Goal: Information Seeking & Learning: Learn about a topic

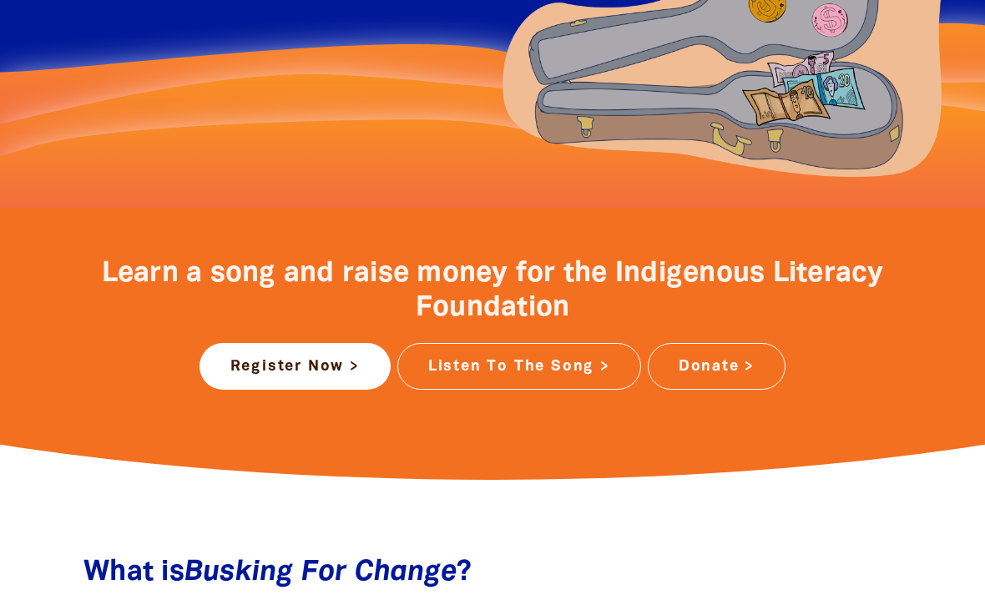
scroll to position [460, 0]
click at [571, 376] on link "Listen To The Song >" at bounding box center [519, 367] width 244 height 47
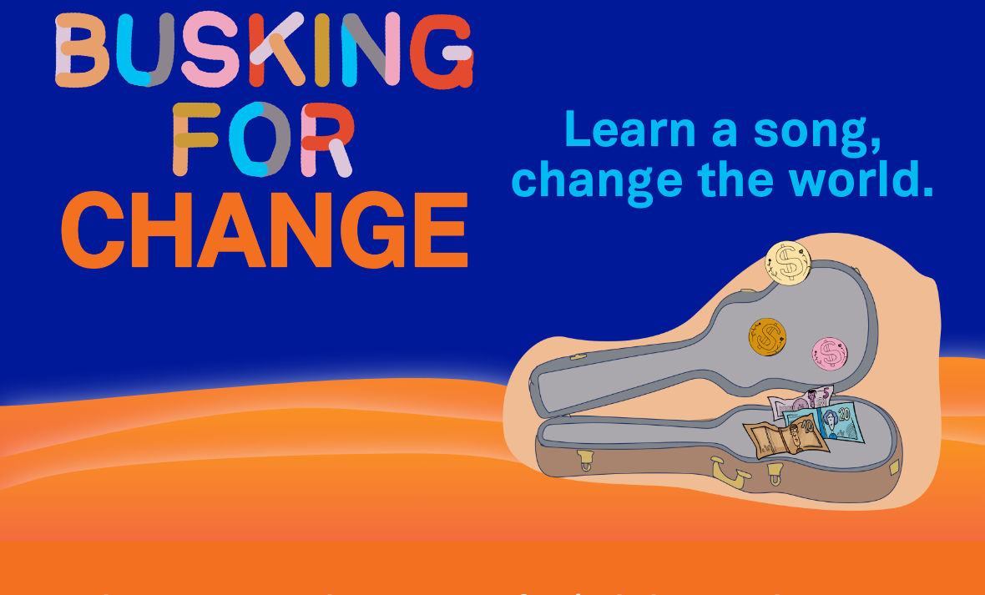
scroll to position [0, 0]
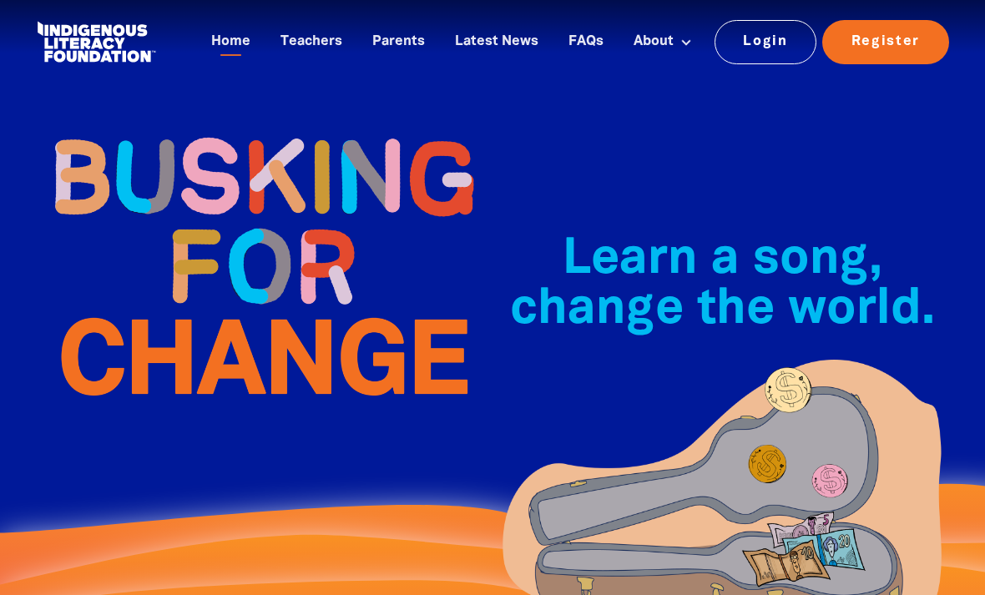
click at [317, 30] on link "Teachers" at bounding box center [311, 42] width 82 height 28
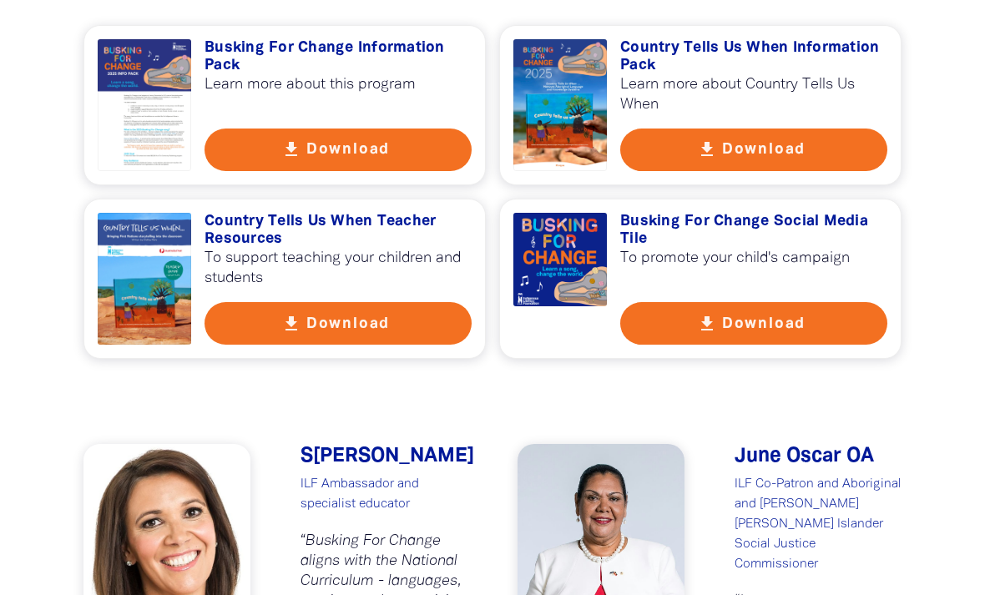
scroll to position [1260, 0]
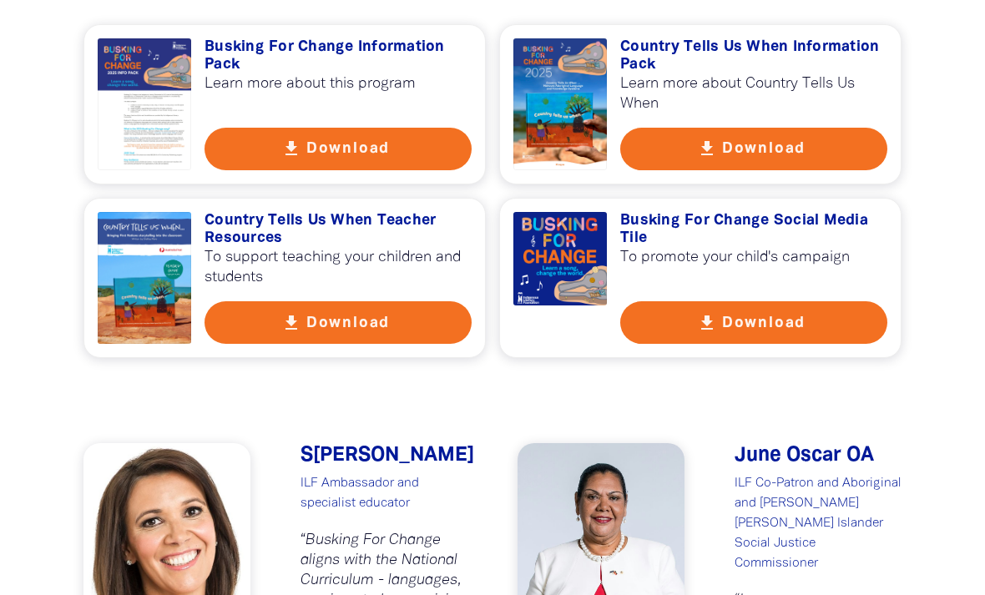
click at [409, 302] on button "get_app Download" at bounding box center [338, 322] width 267 height 43
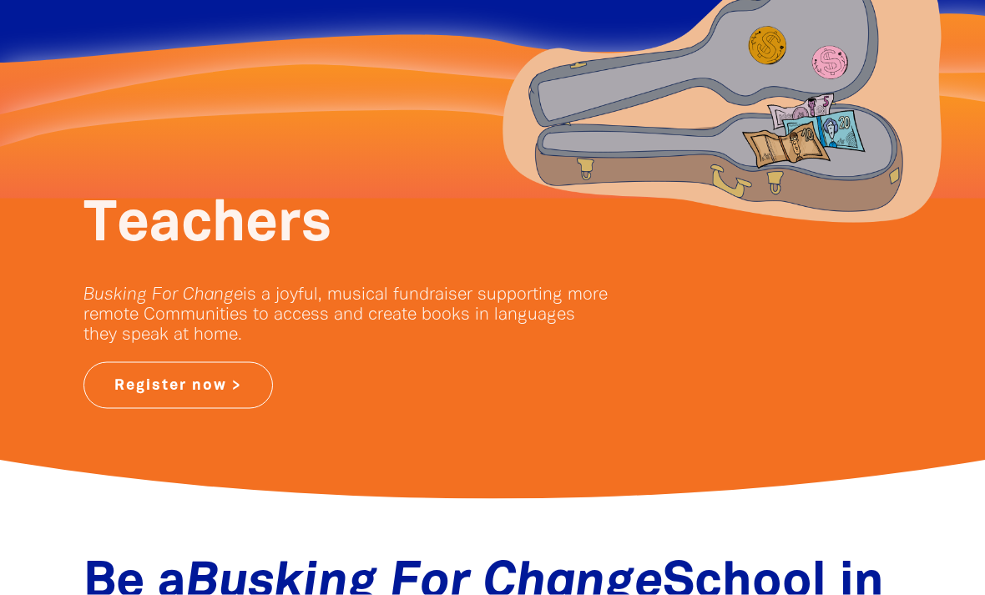
scroll to position [0, 0]
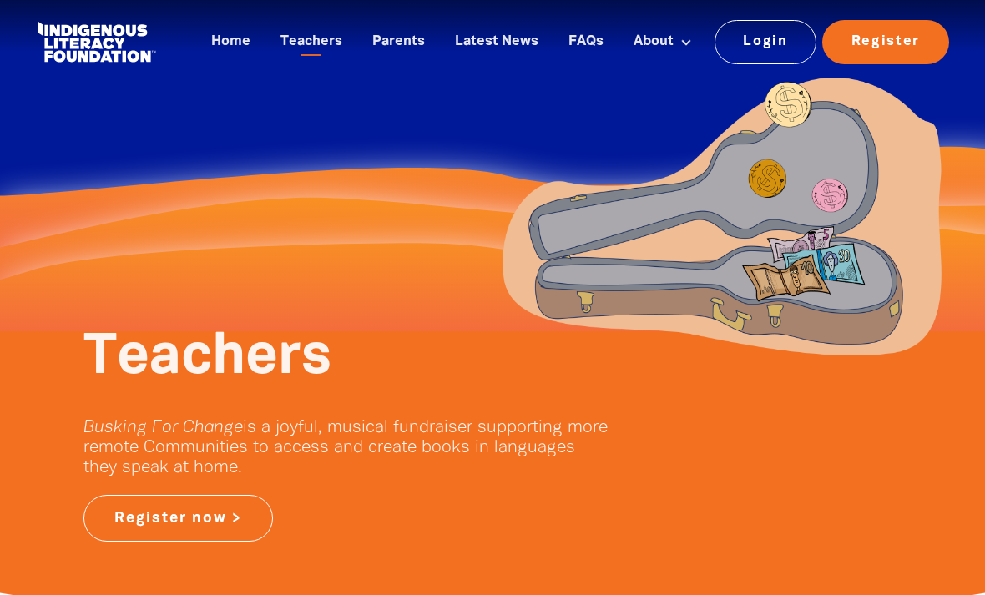
click at [715, 122] on link "Indigenous Literacy Foundation" at bounding box center [662, 116] width 135 height 41
click at [507, 43] on link "Latest News" at bounding box center [497, 42] width 104 height 28
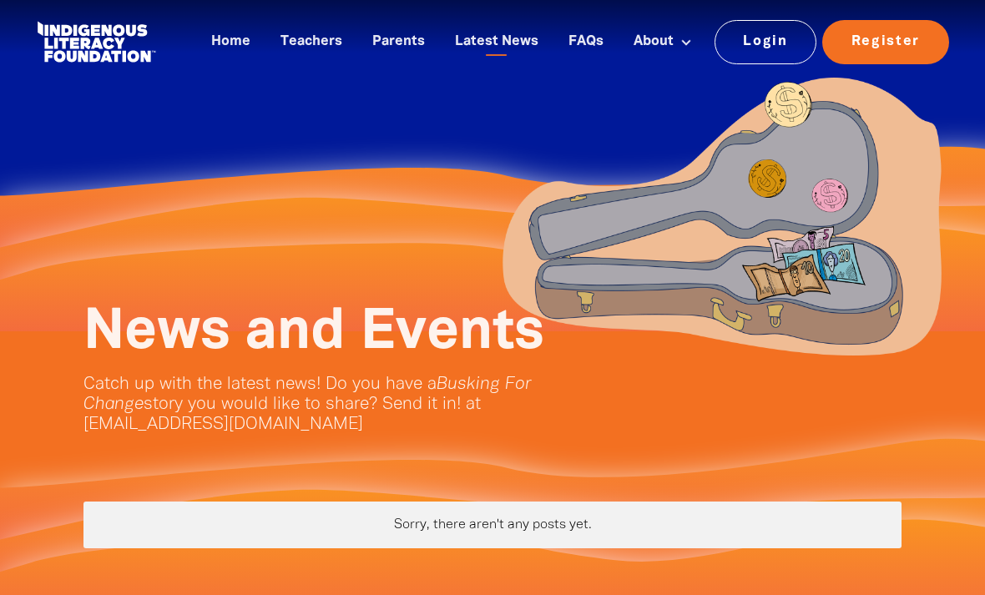
click at [231, 43] on link "Home" at bounding box center [230, 42] width 59 height 28
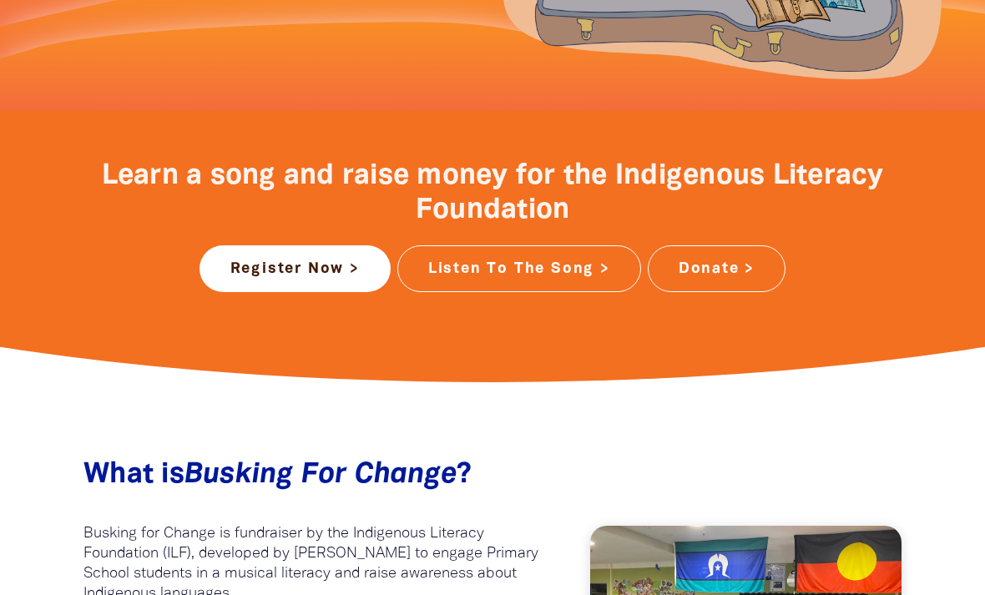
scroll to position [562, 0]
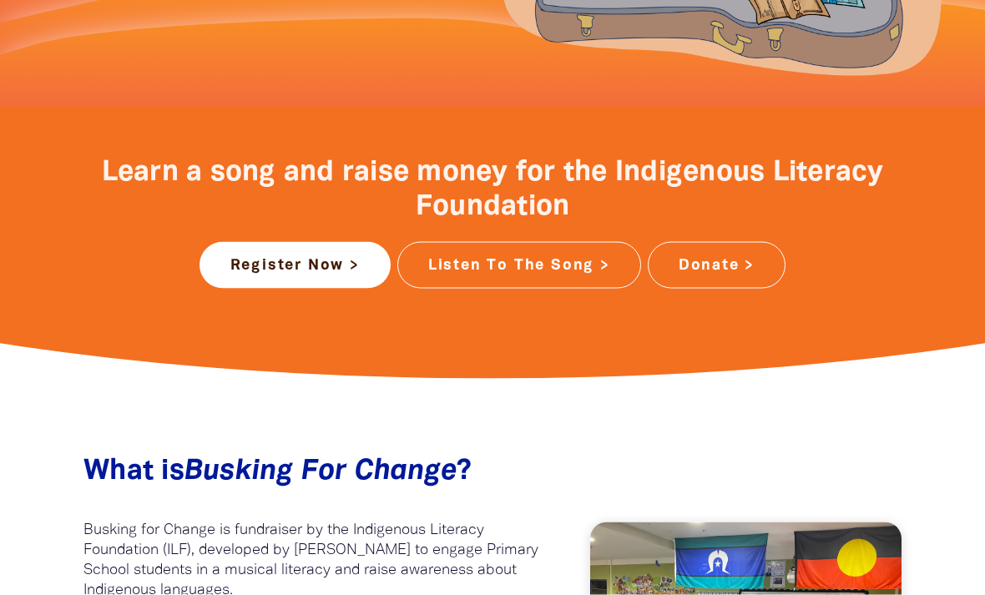
click at [618, 266] on link "Listen To The Song >" at bounding box center [519, 265] width 244 height 47
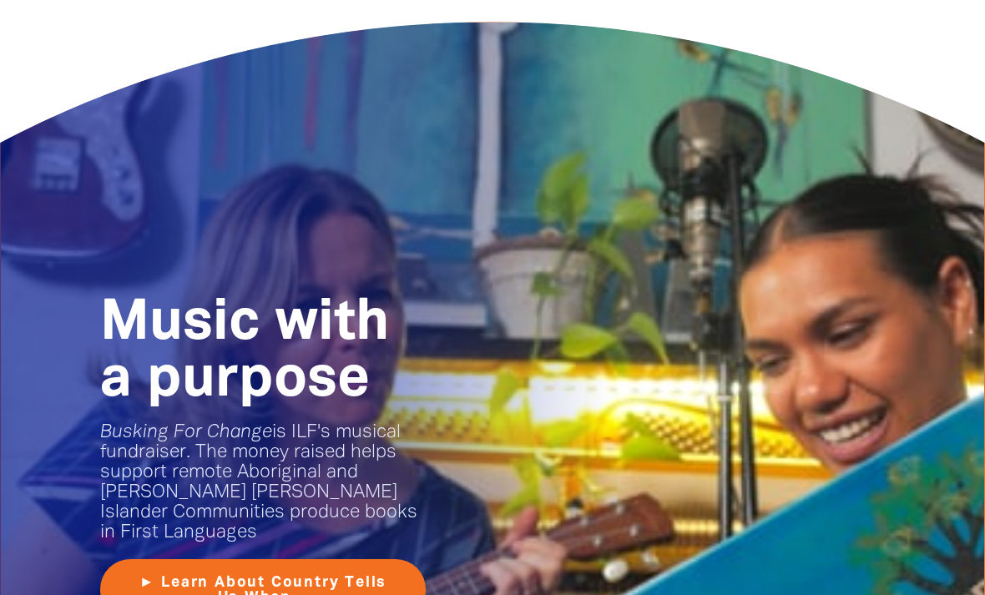
scroll to position [1909, 0]
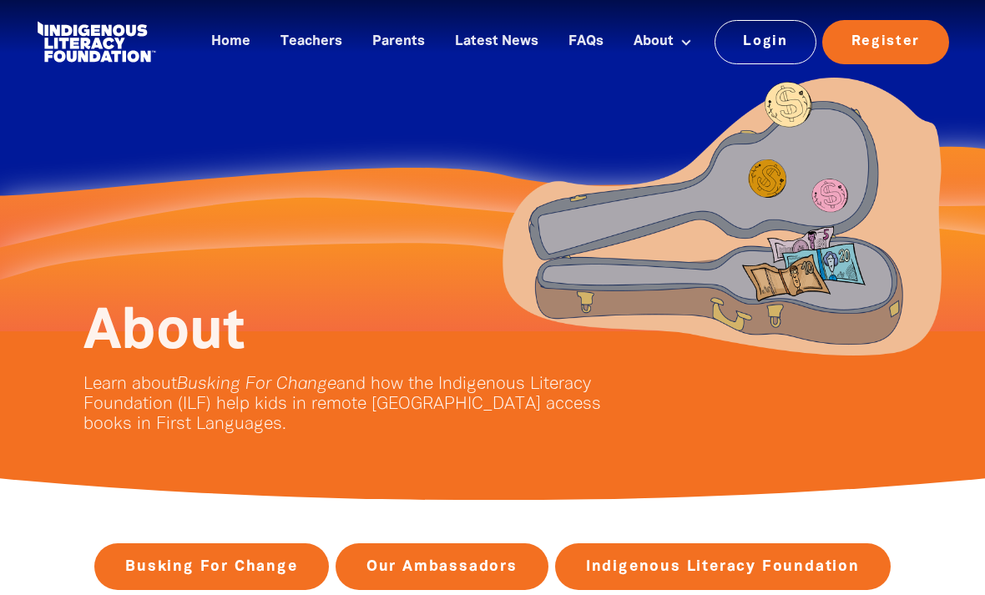
click at [239, 30] on link "Home" at bounding box center [230, 42] width 59 height 28
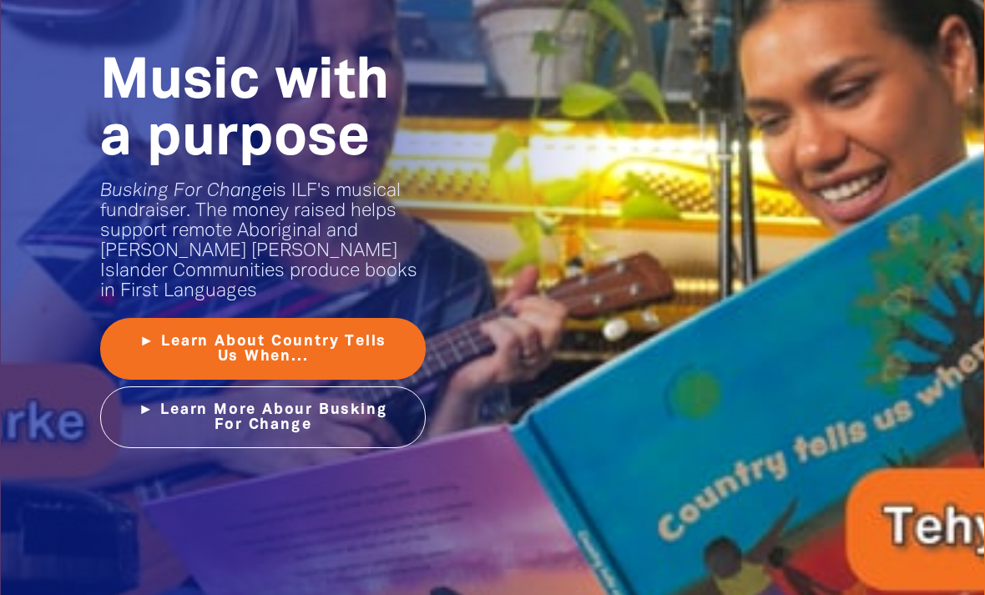
scroll to position [2150, 0]
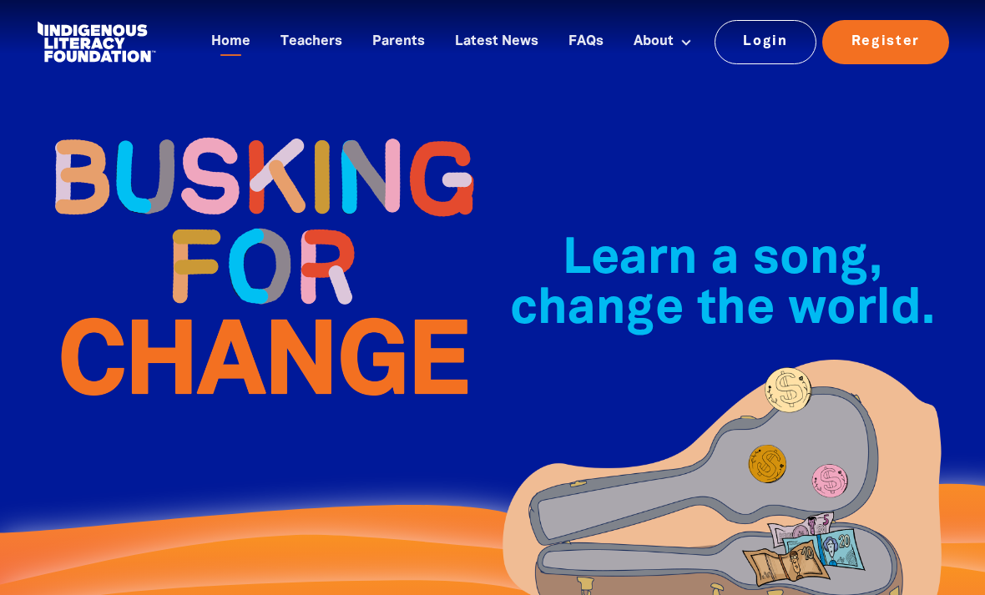
scroll to position [2205, 0]
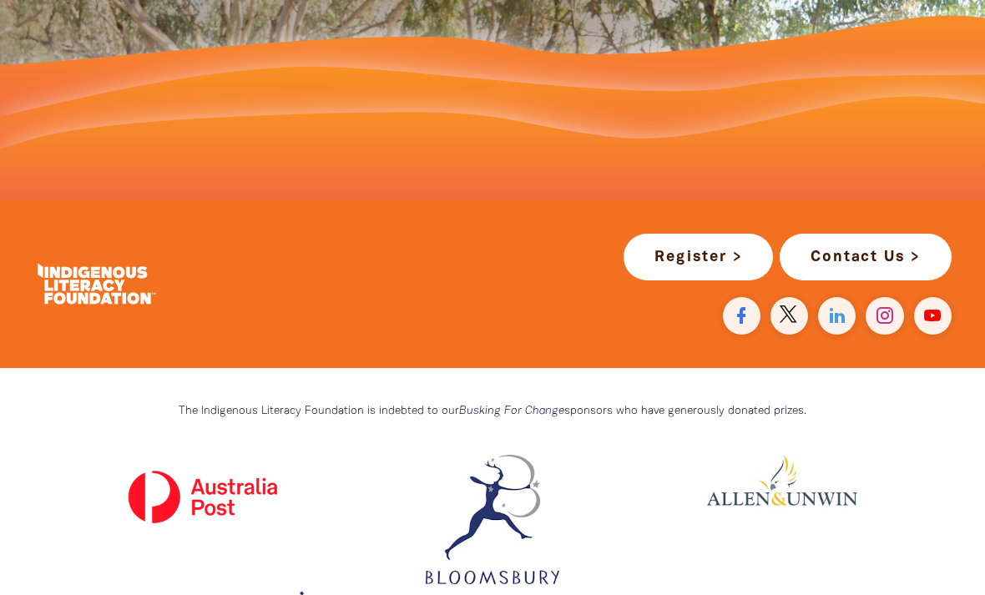
scroll to position [4869, 0]
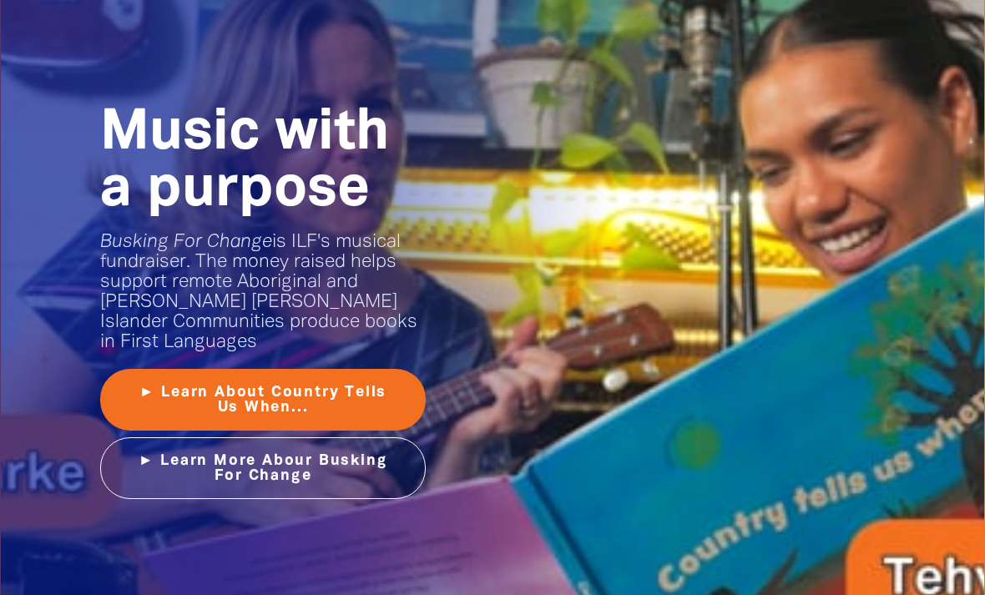
scroll to position [2104, 0]
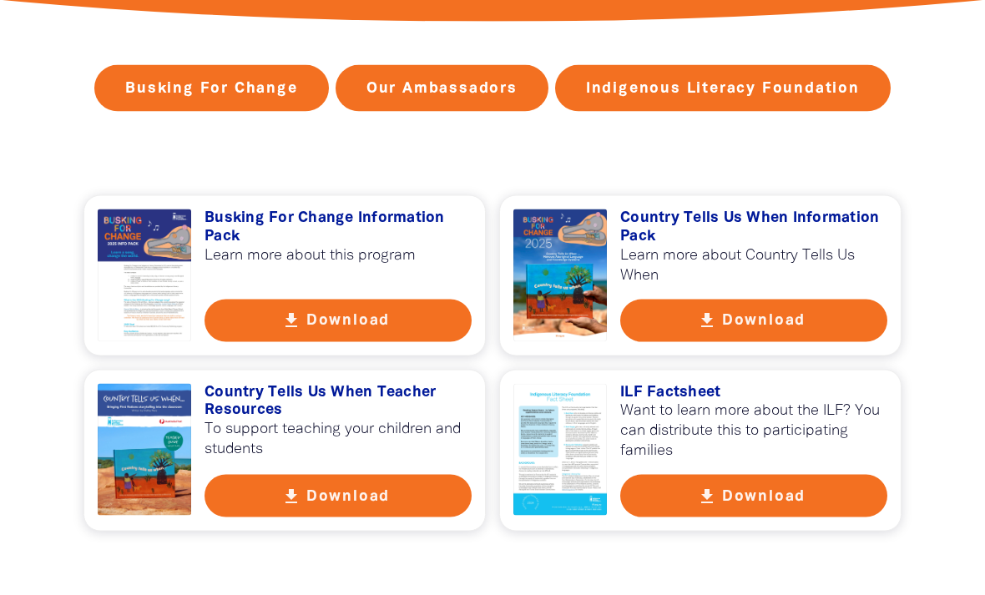
scroll to position [479, 0]
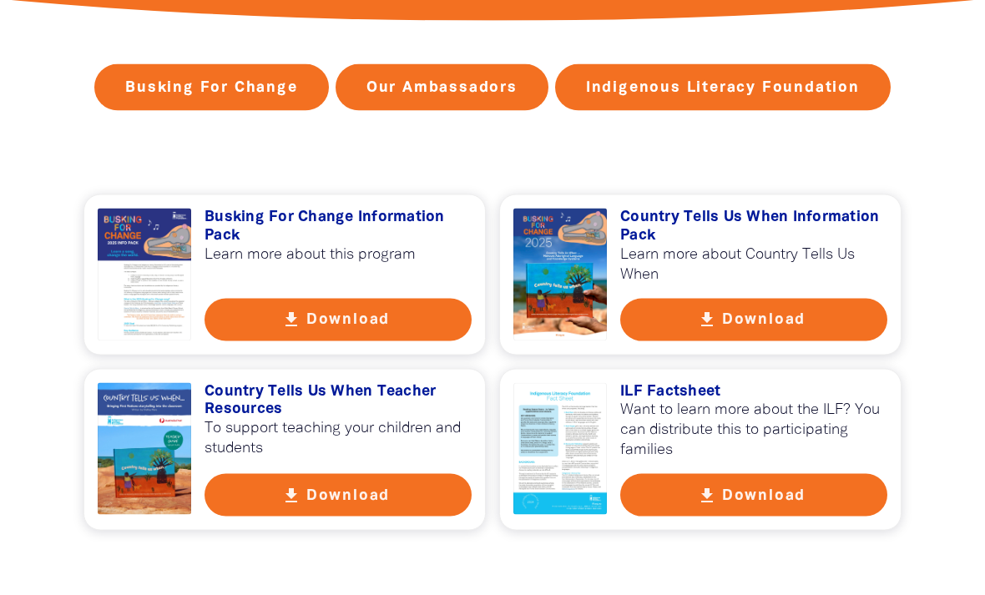
click at [851, 491] on button "get_app Download" at bounding box center [753, 495] width 267 height 43
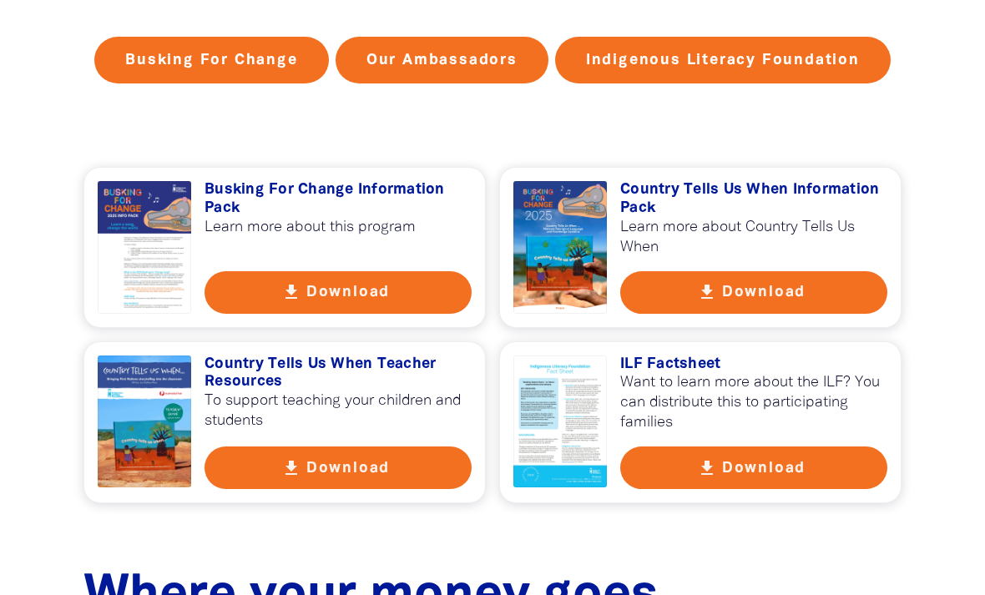
click at [436, 294] on button "get_app Download" at bounding box center [338, 292] width 267 height 43
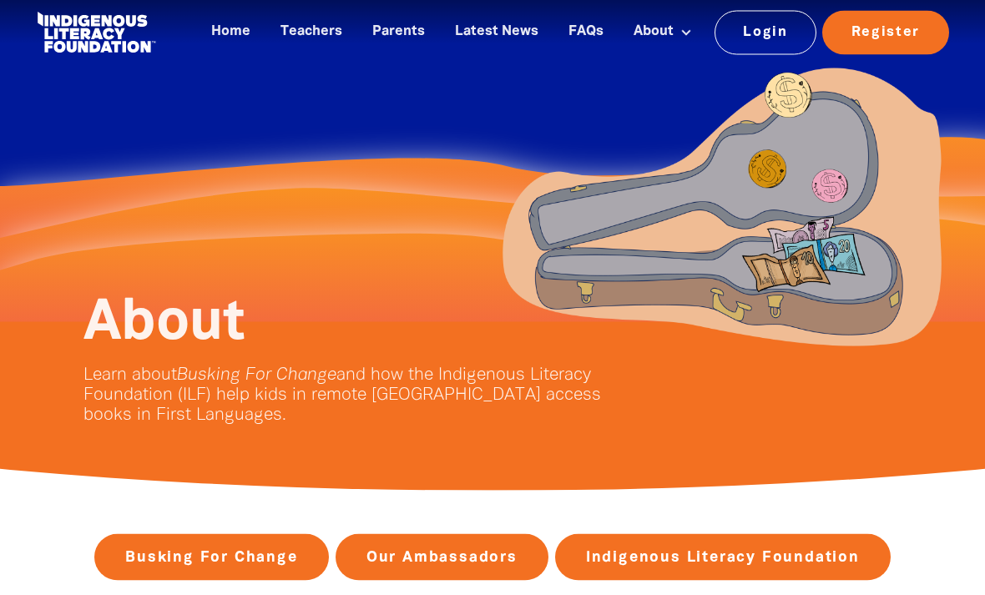
scroll to position [0, 0]
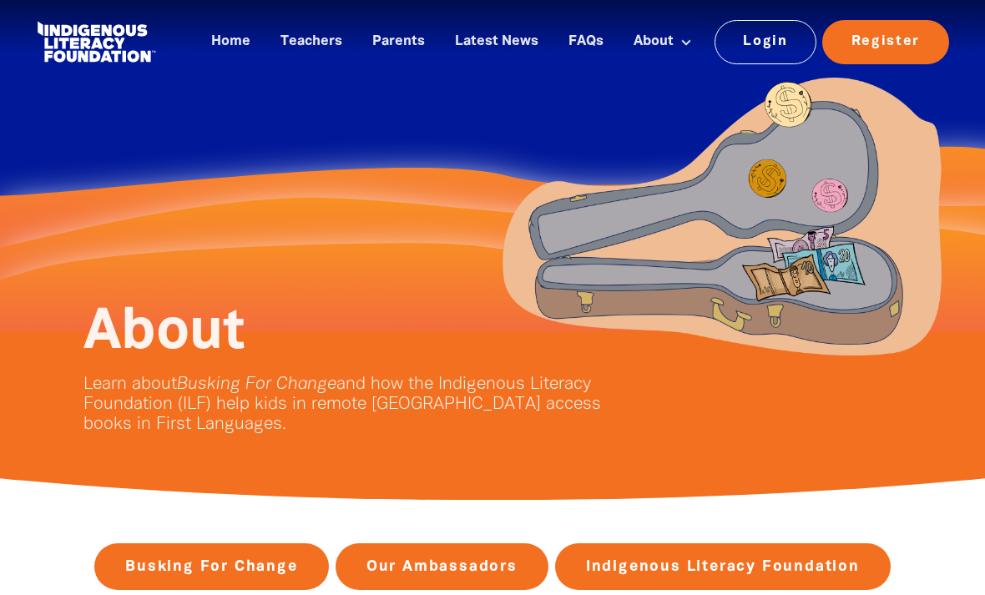
click at [276, 59] on div "Home Teachers Parents Latest News FAQs About About Busking For Change Indigenou…" at bounding box center [576, 42] width 750 height 49
click at [230, 44] on link "Home" at bounding box center [230, 42] width 59 height 28
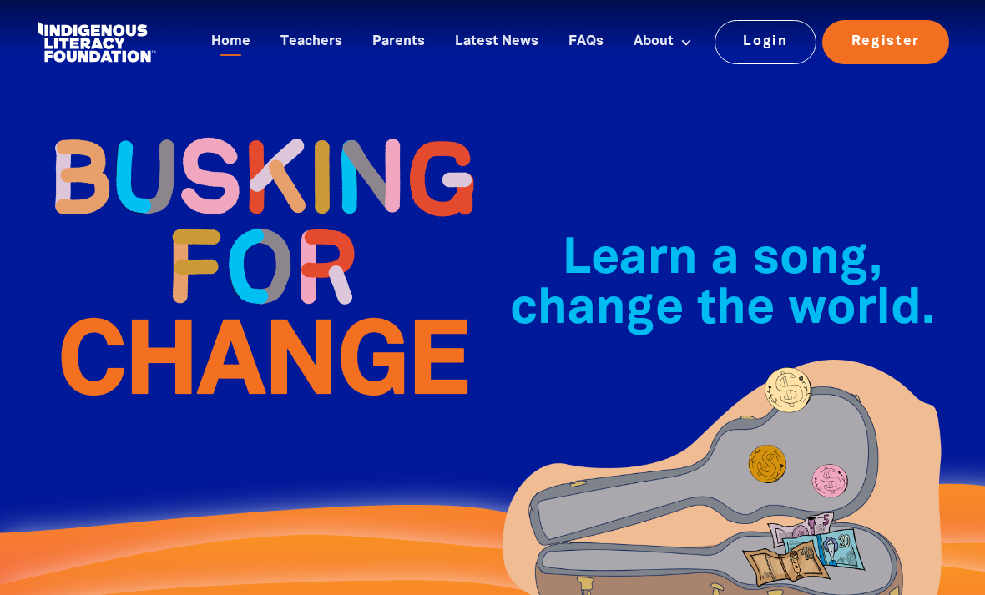
click at [297, 39] on link "Teachers" at bounding box center [311, 42] width 82 height 28
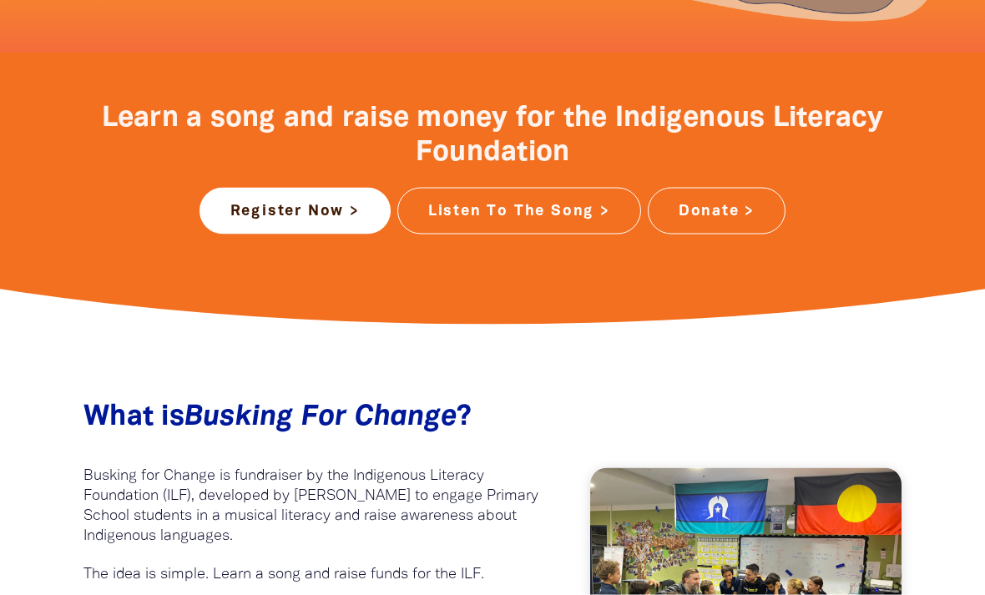
scroll to position [617, 0]
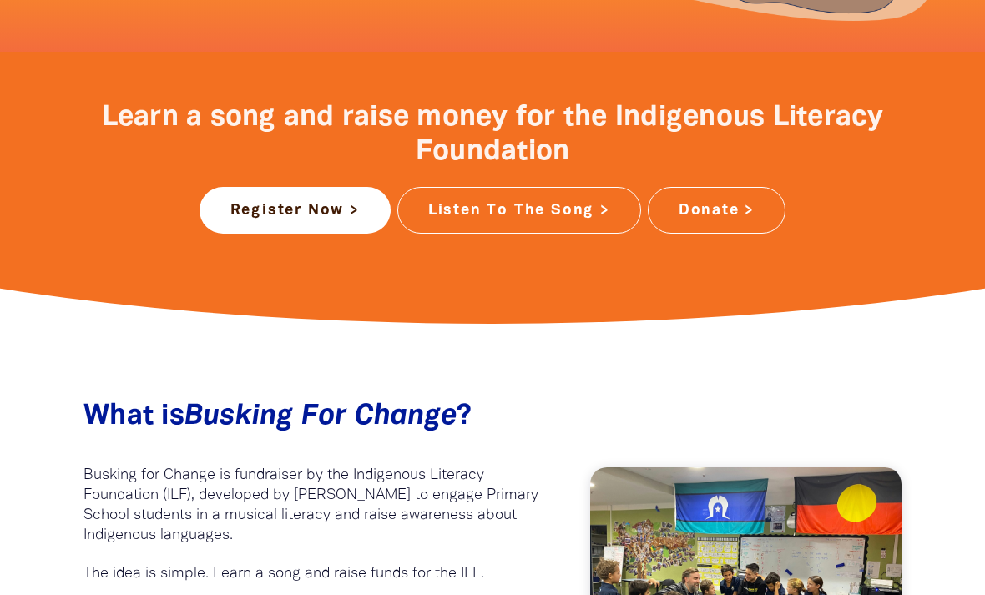
click at [601, 215] on link "Listen To The Song >" at bounding box center [519, 210] width 244 height 47
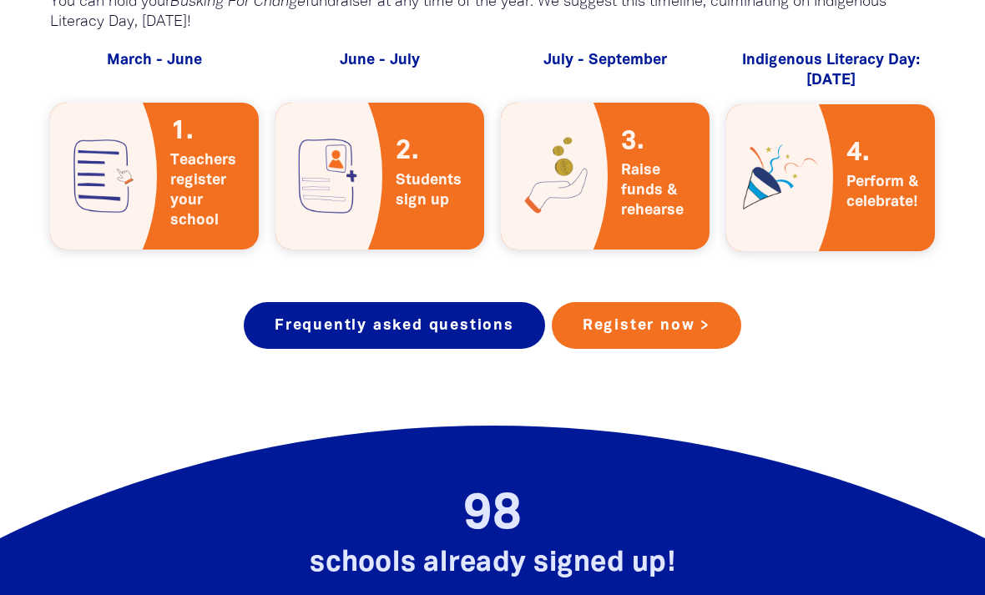
scroll to position [3086, 0]
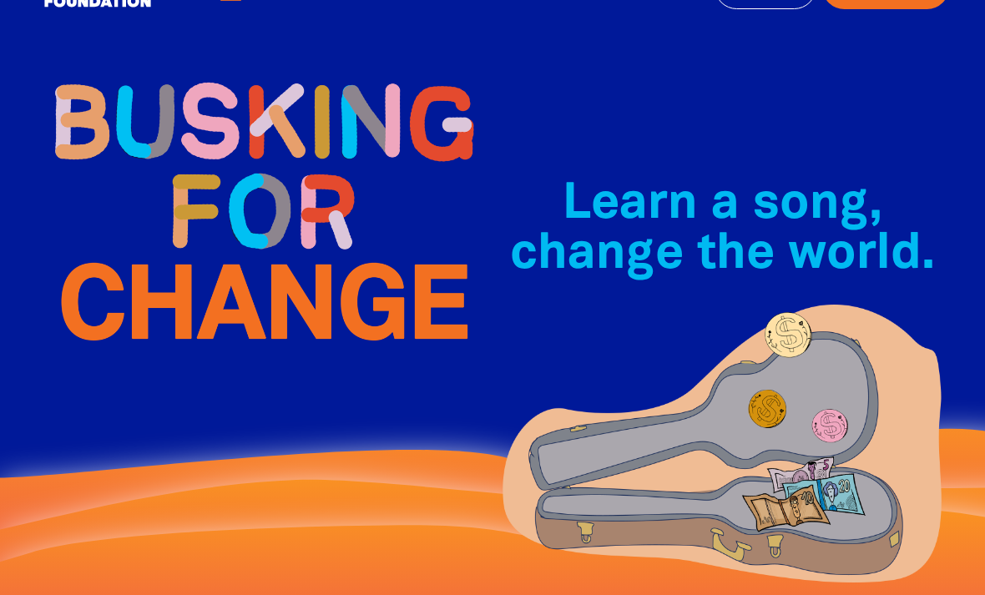
scroll to position [0, 0]
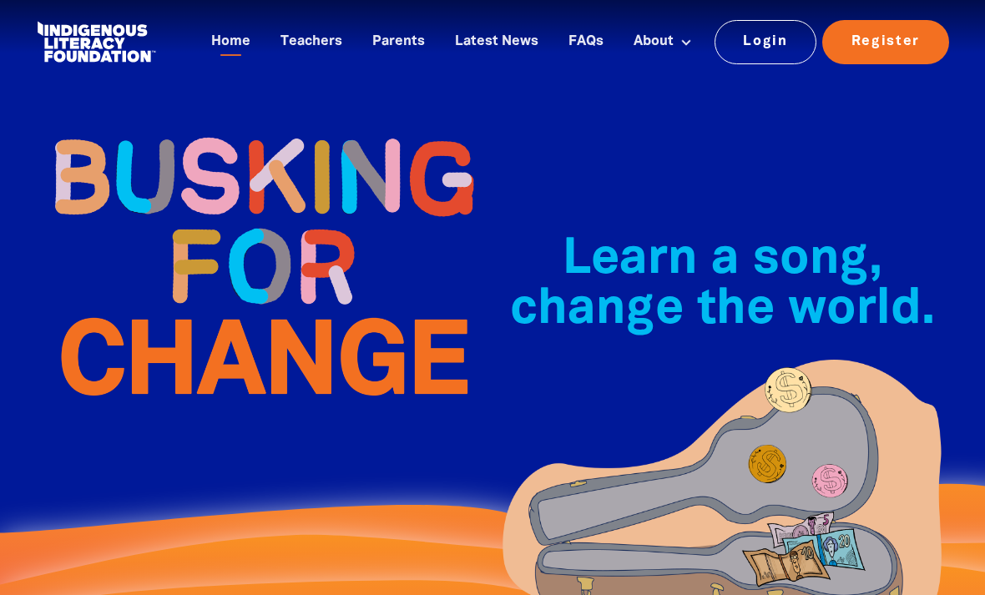
click at [689, 158] on link "Prizes" at bounding box center [662, 152] width 135 height 30
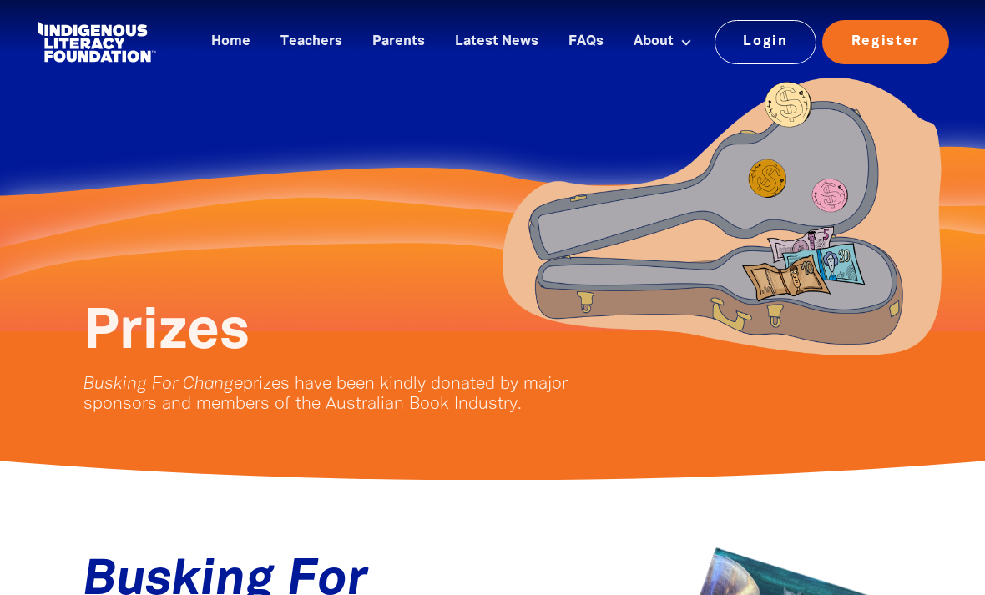
click at [692, 124] on link "Indigenous Literacy Foundation" at bounding box center [662, 116] width 135 height 41
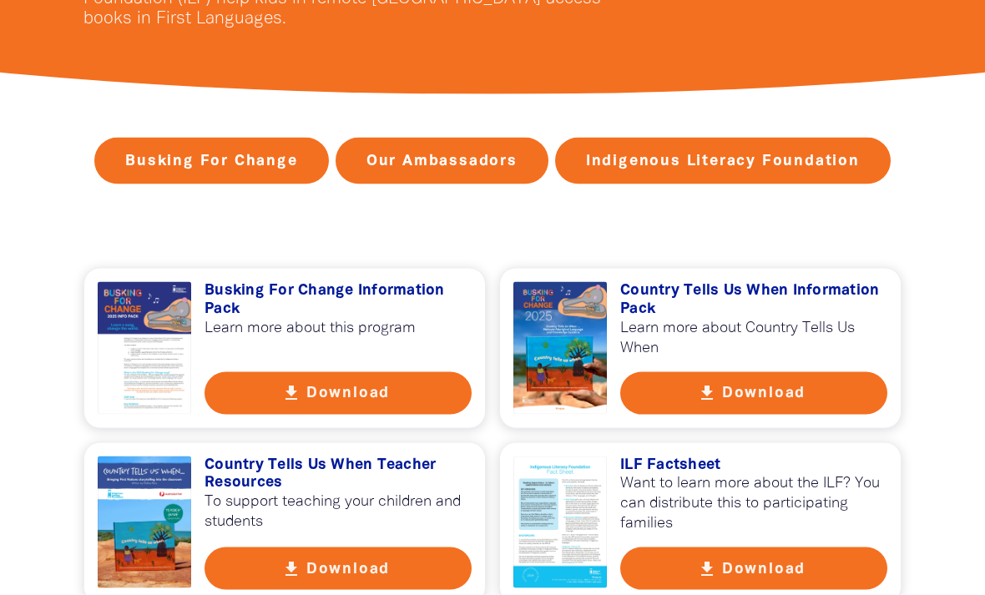
scroll to position [407, 0]
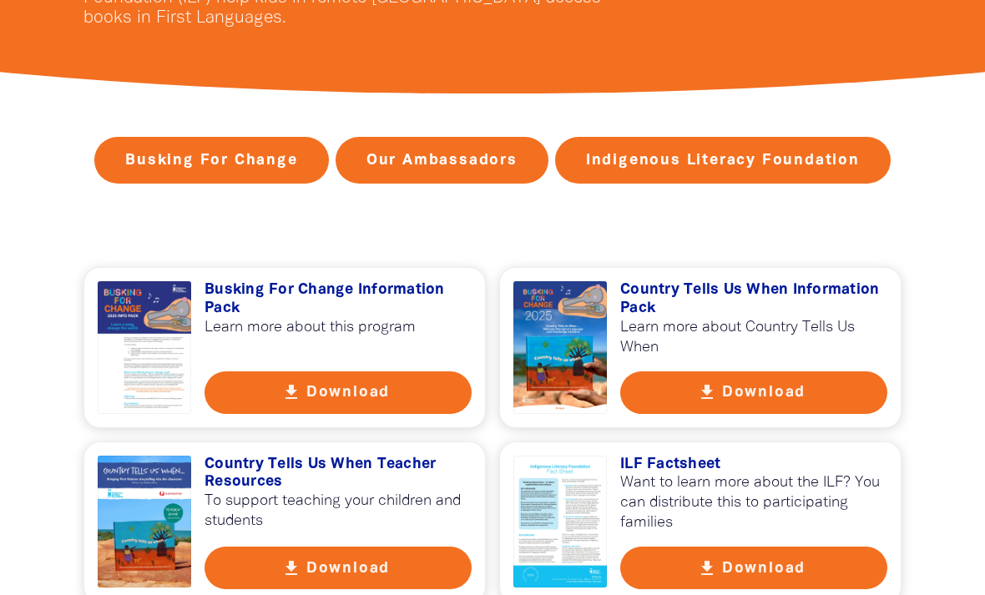
click at [820, 232] on div "Busking For Change Our Ambassadors Indigenous Literacy Foundation" at bounding box center [492, 160] width 918 height 147
click at [489, 181] on link "Our Ambassadors" at bounding box center [442, 160] width 213 height 47
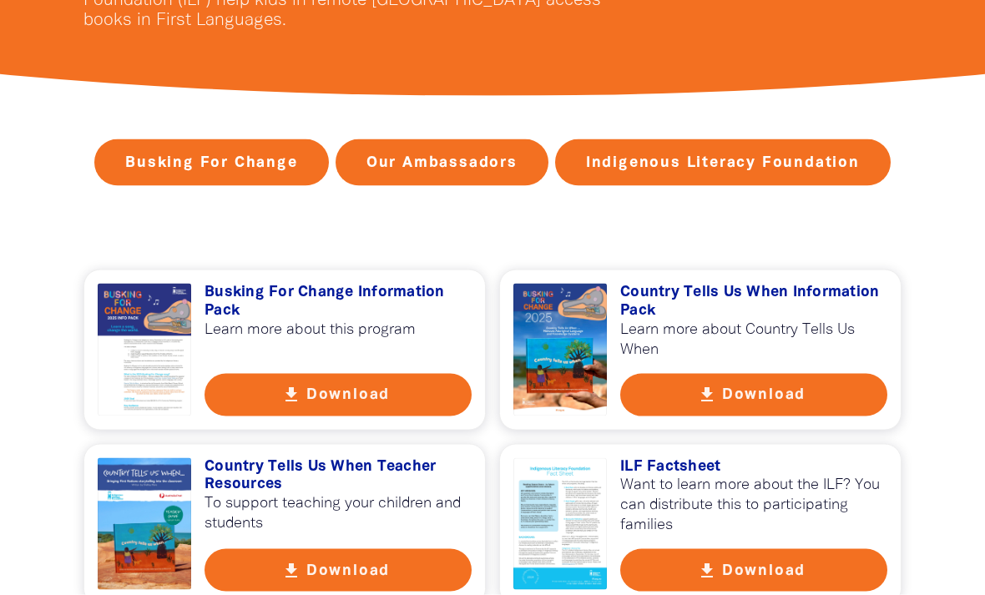
scroll to position [405, 0]
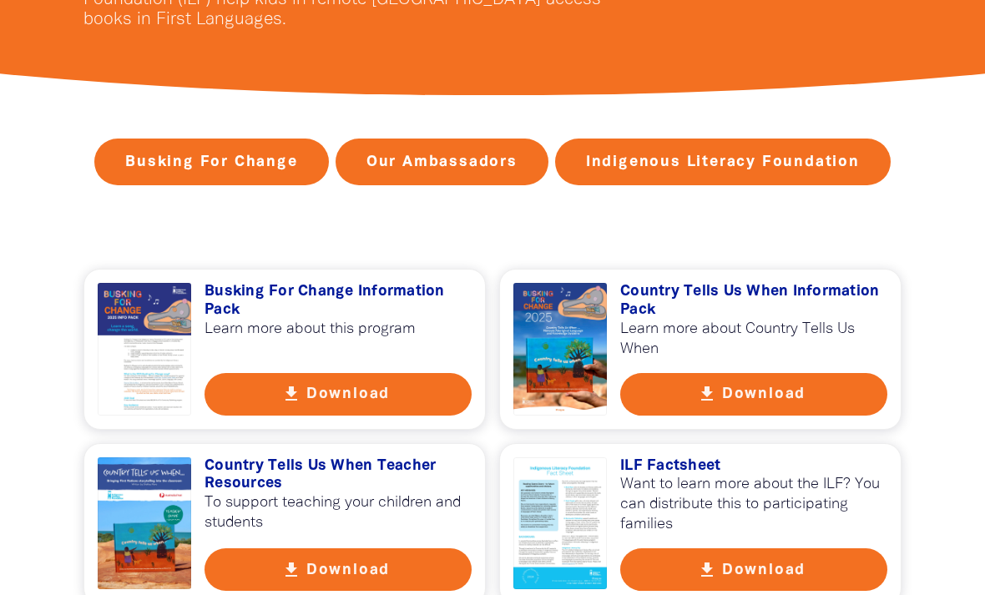
click at [771, 164] on link "Indigenous Literacy Foundation" at bounding box center [723, 162] width 336 height 47
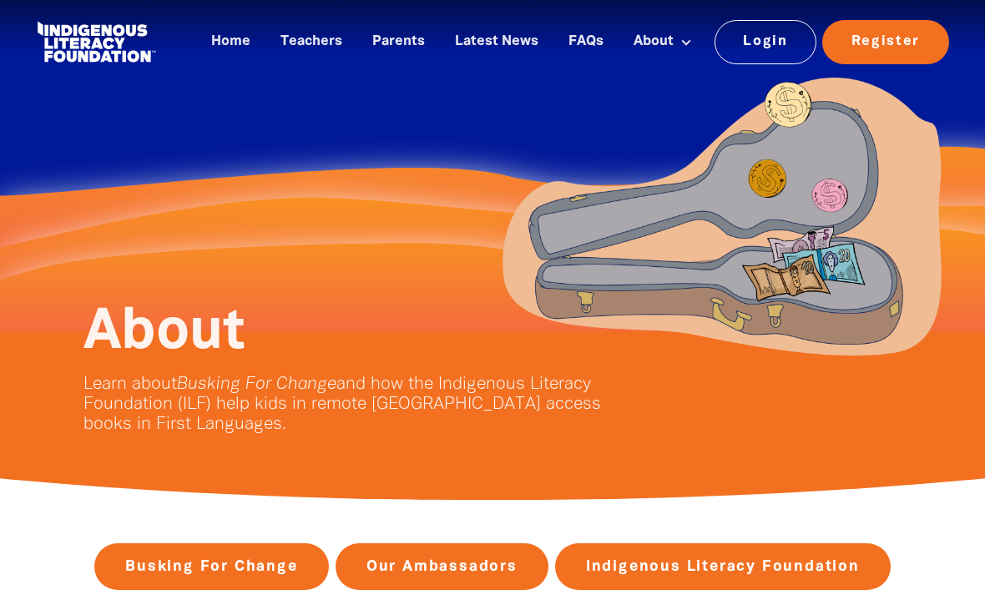
click at [781, 51] on link "Login" at bounding box center [766, 41] width 103 height 43
click at [497, 204] on img at bounding box center [722, 217] width 459 height 301
click at [240, 43] on link "Home" at bounding box center [230, 42] width 59 height 28
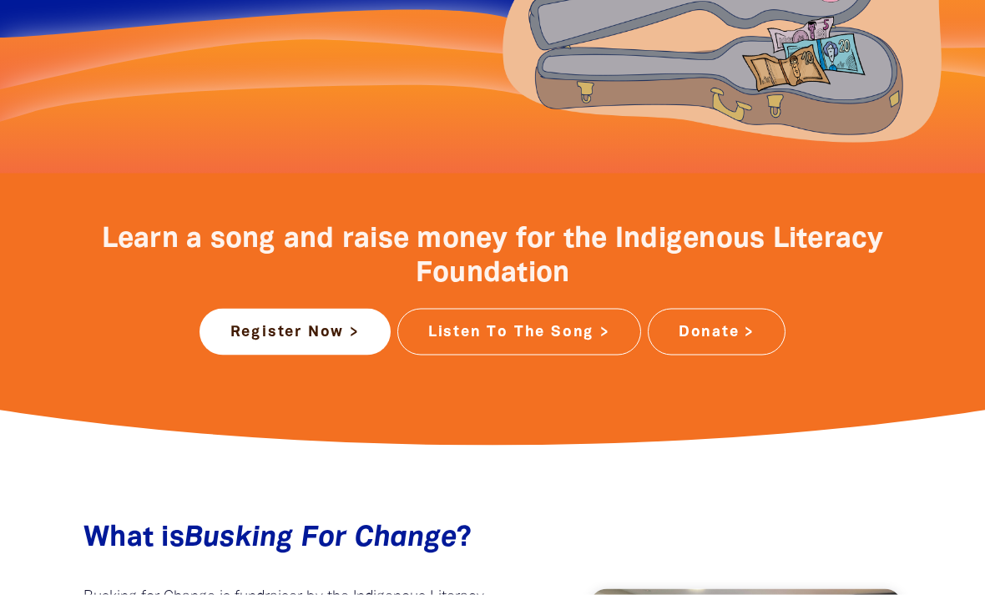
scroll to position [418, 0]
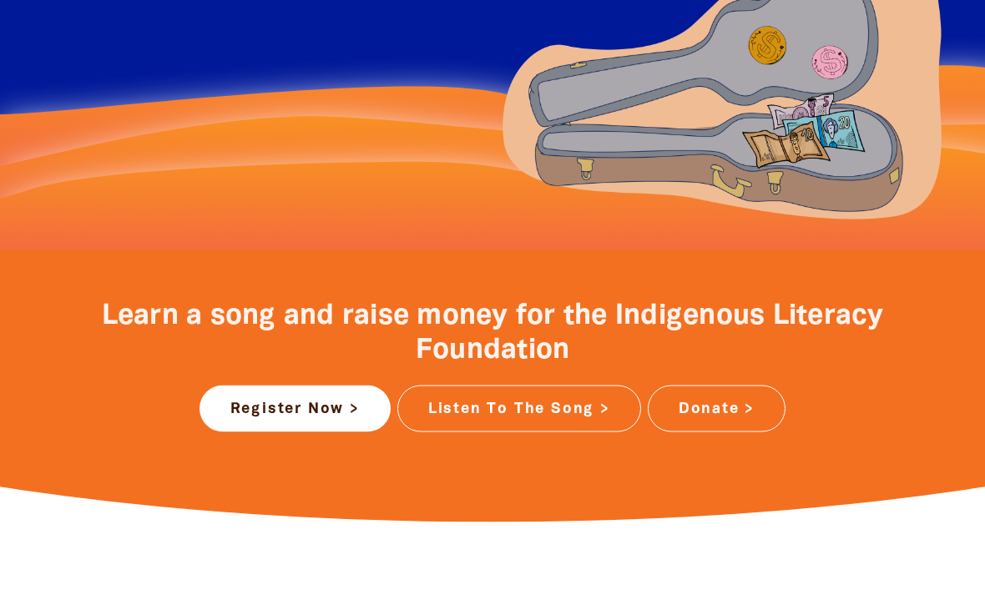
click at [780, 379] on div "Learn a song and raise money for the Indigenous Literacy Foundation Register No…" at bounding box center [492, 367] width 918 height 132
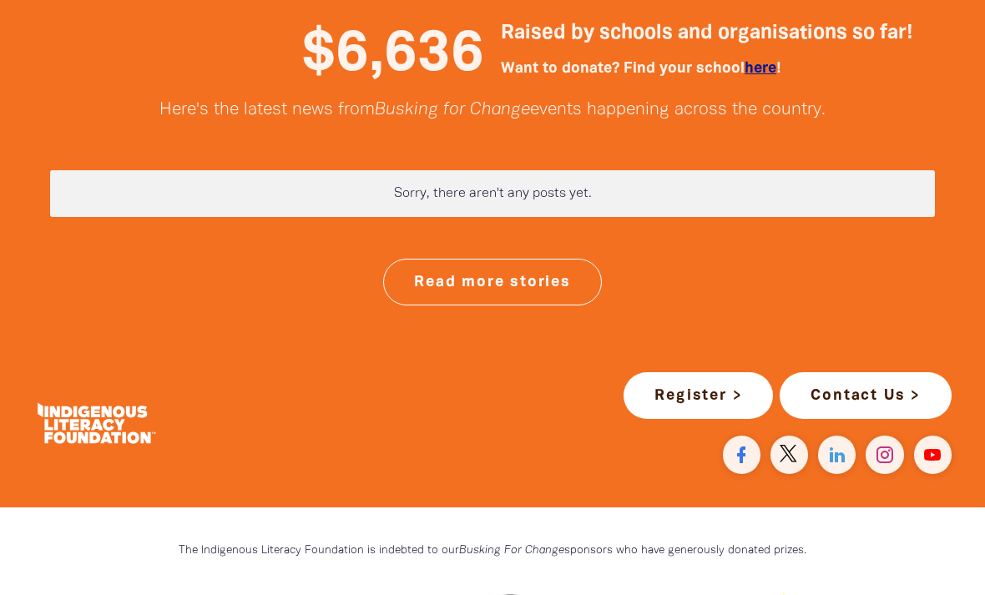
scroll to position [4397, 0]
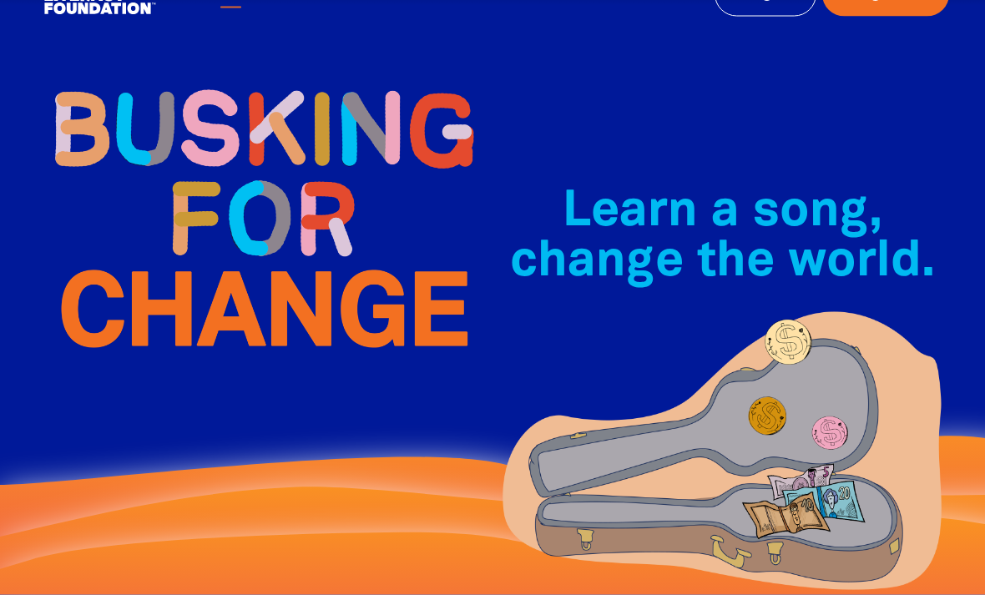
scroll to position [0, 0]
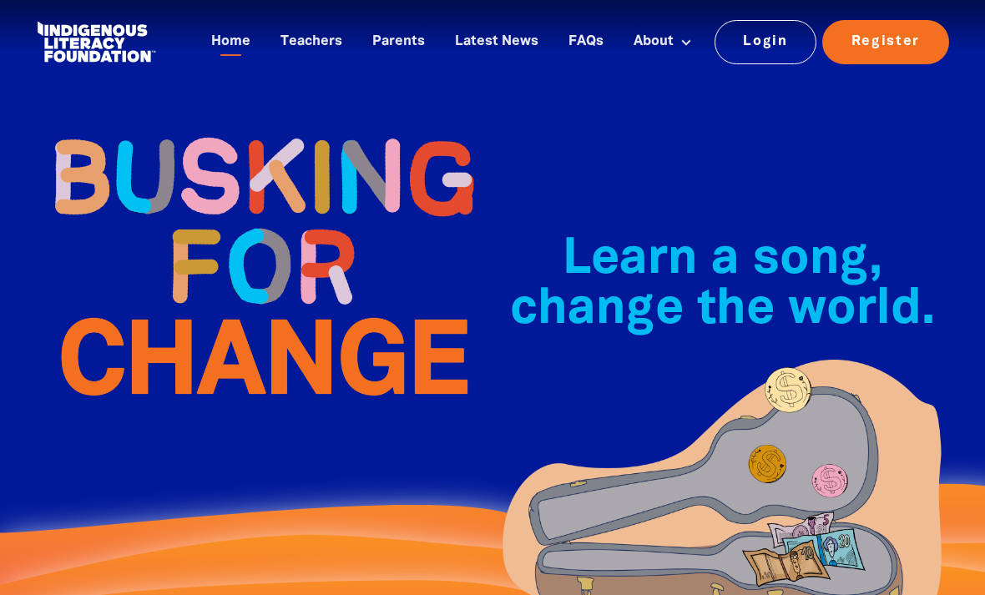
click at [397, 25] on div "Home Teachers Parents Latest News FAQs About About Busking For Change Indigenou…" at bounding box center [576, 42] width 750 height 49
click at [415, 47] on link "Parents" at bounding box center [398, 42] width 73 height 28
